Goal: Check status: Check status

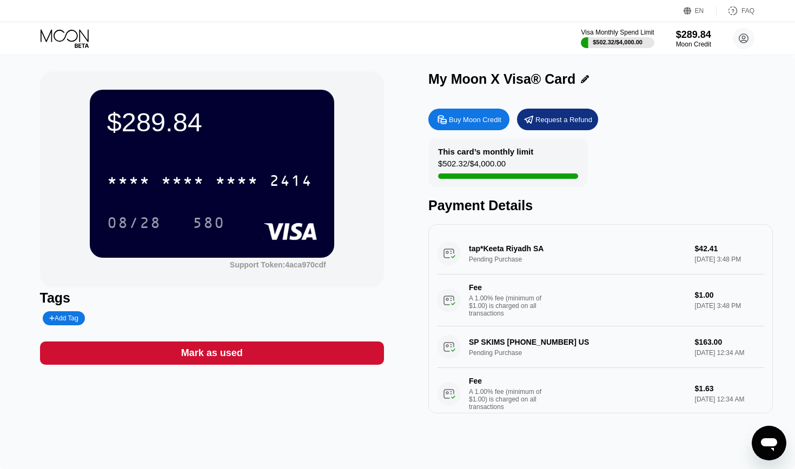
scroll to position [36, 0]
